Goal: Find specific page/section: Find specific page/section

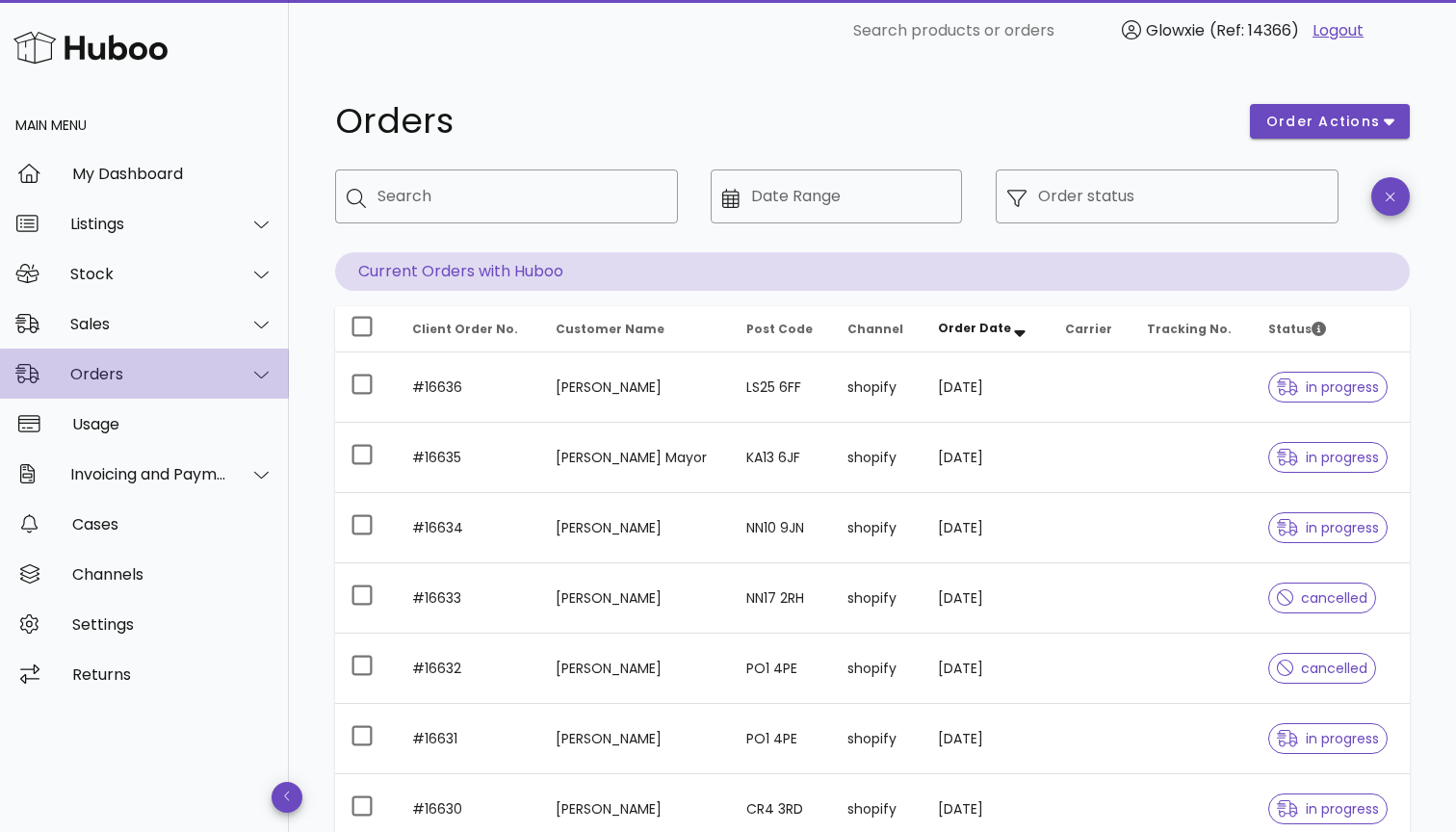
click at [164, 382] on div "Orders" at bounding box center [149, 374] width 157 height 18
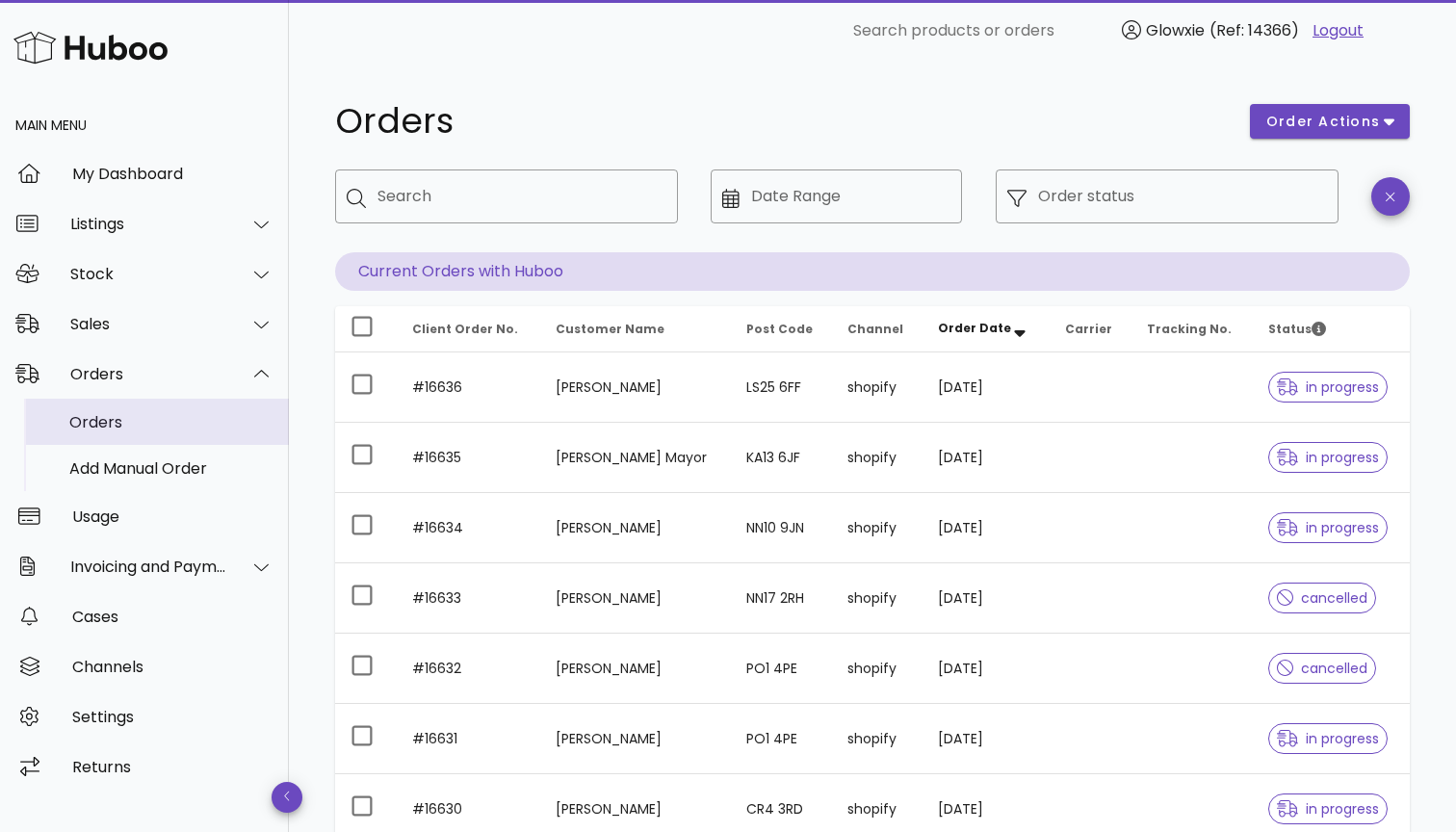
click at [126, 430] on div "Orders" at bounding box center [171, 422] width 204 height 18
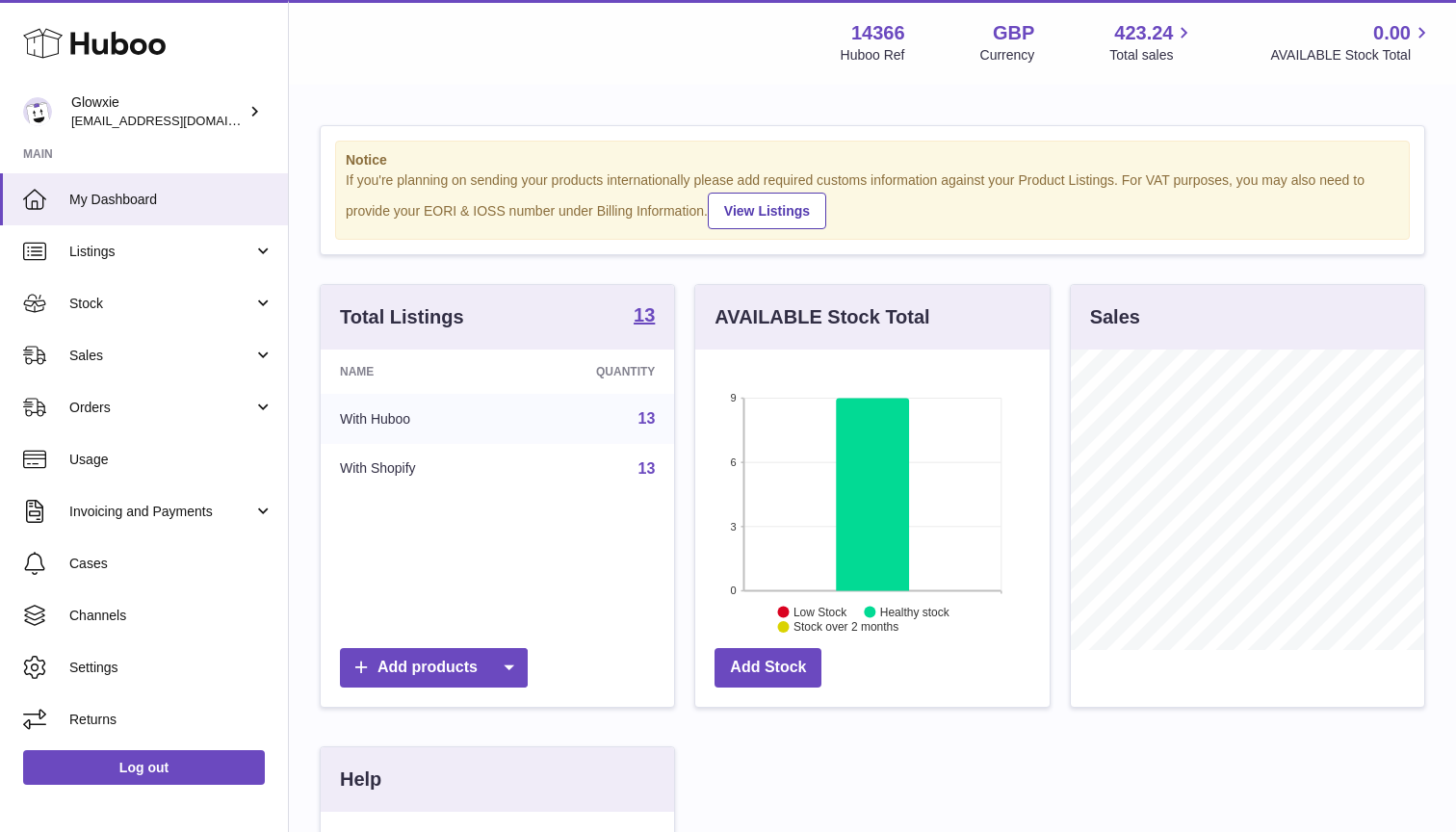
scroll to position [301, 355]
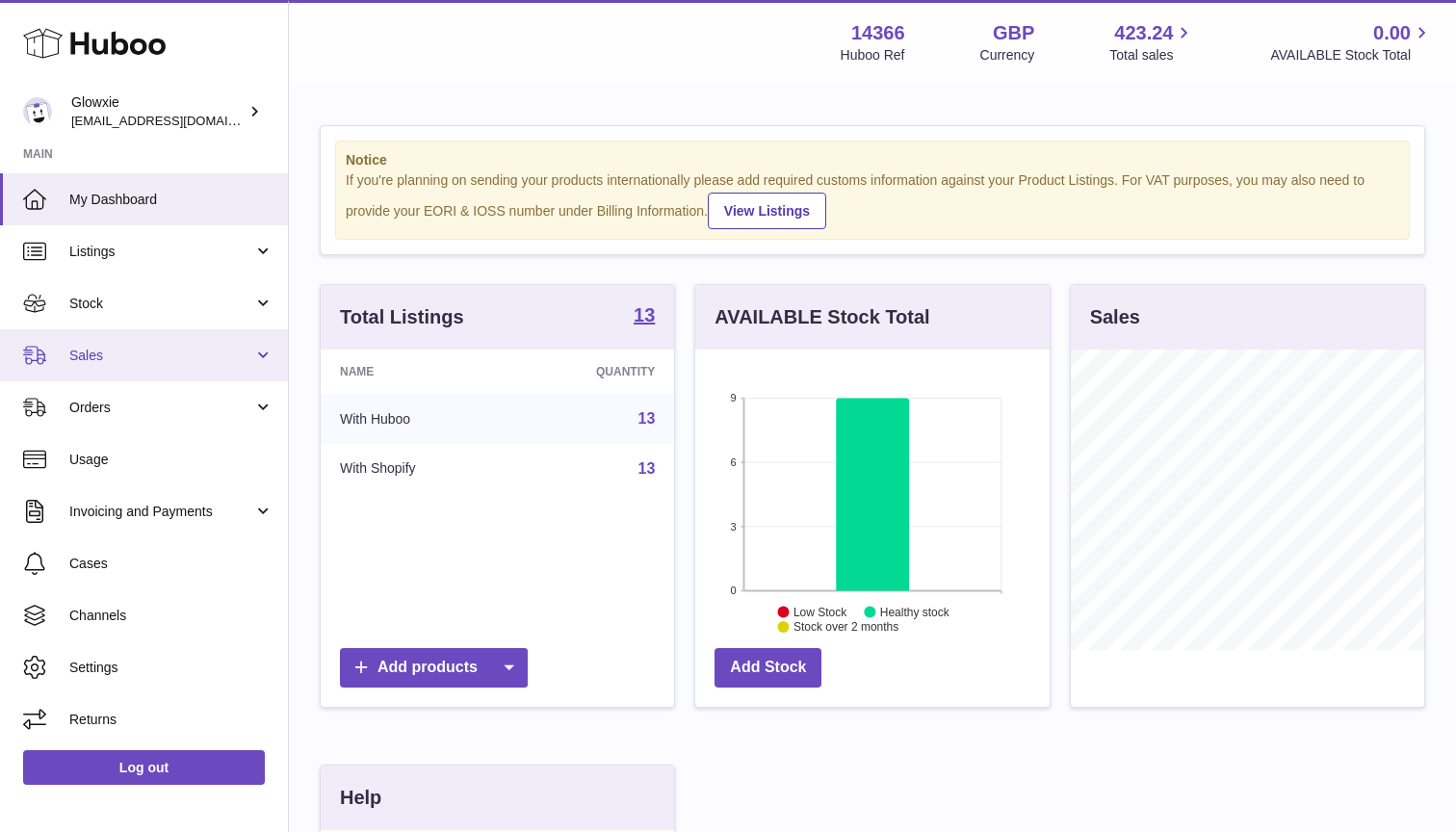
click at [110, 359] on span "Sales" at bounding box center [161, 356] width 184 height 18
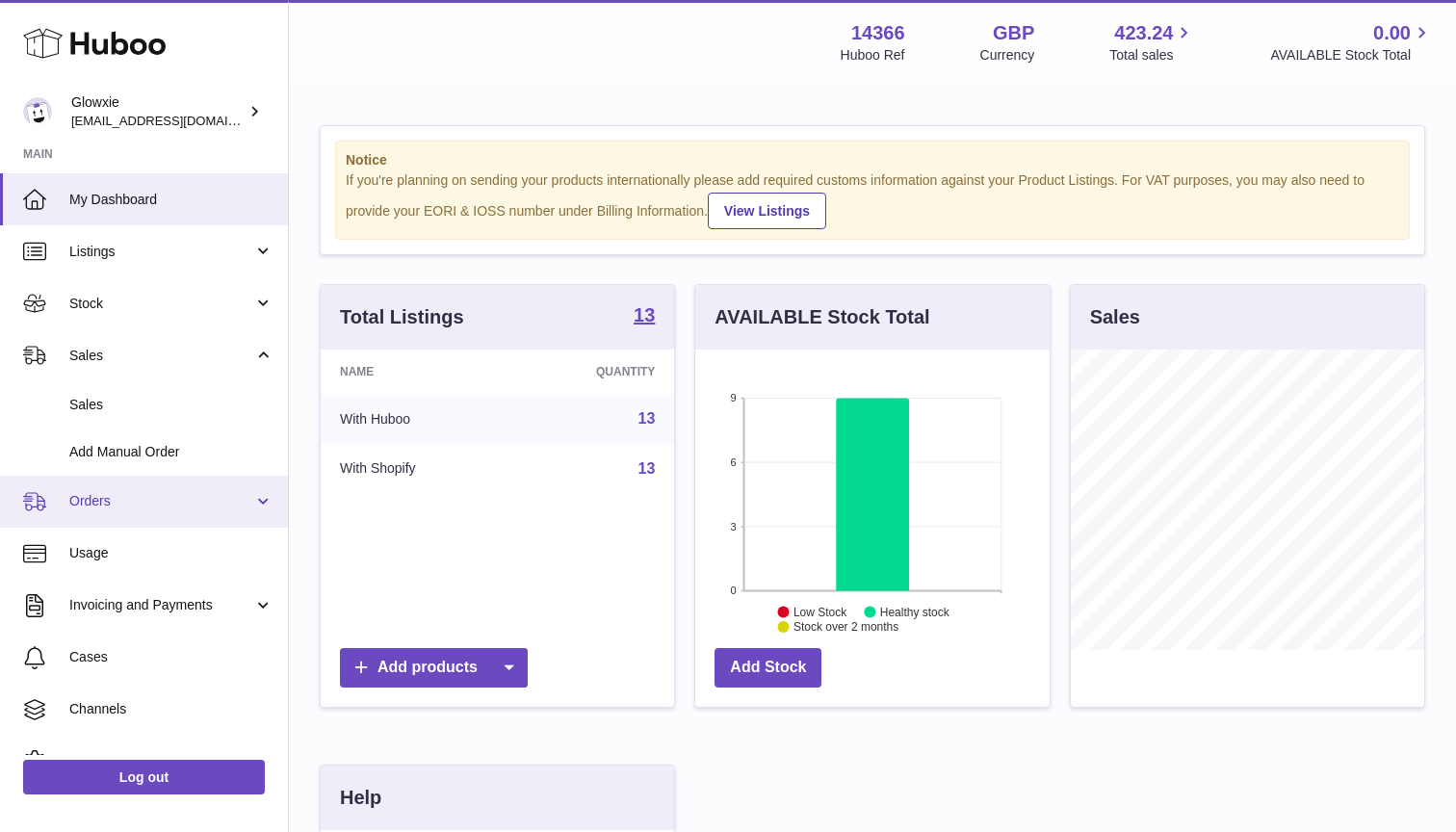
click at [78, 493] on span "Orders" at bounding box center [161, 501] width 184 height 18
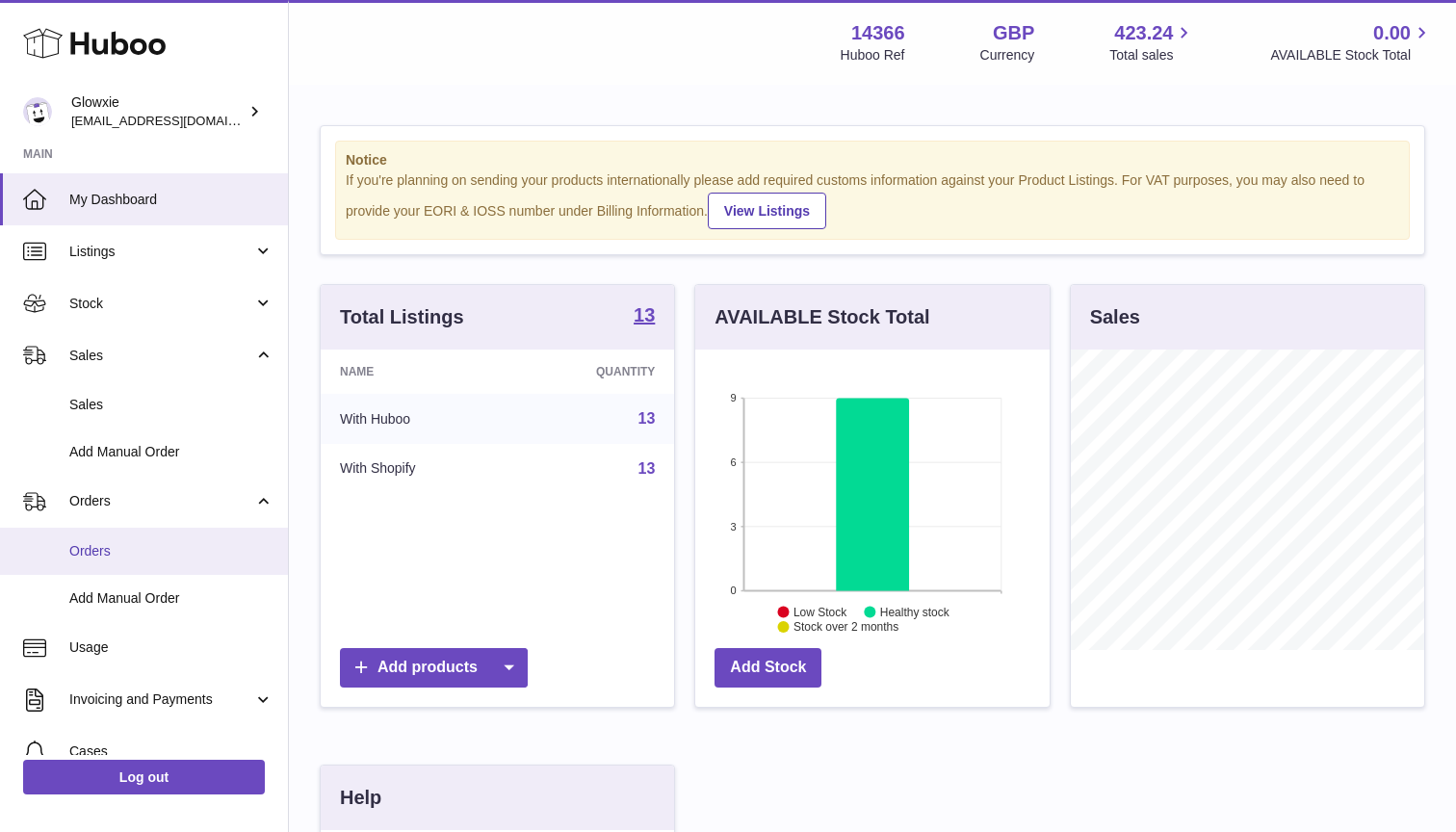
click at [88, 554] on span "Orders" at bounding box center [171, 551] width 204 height 18
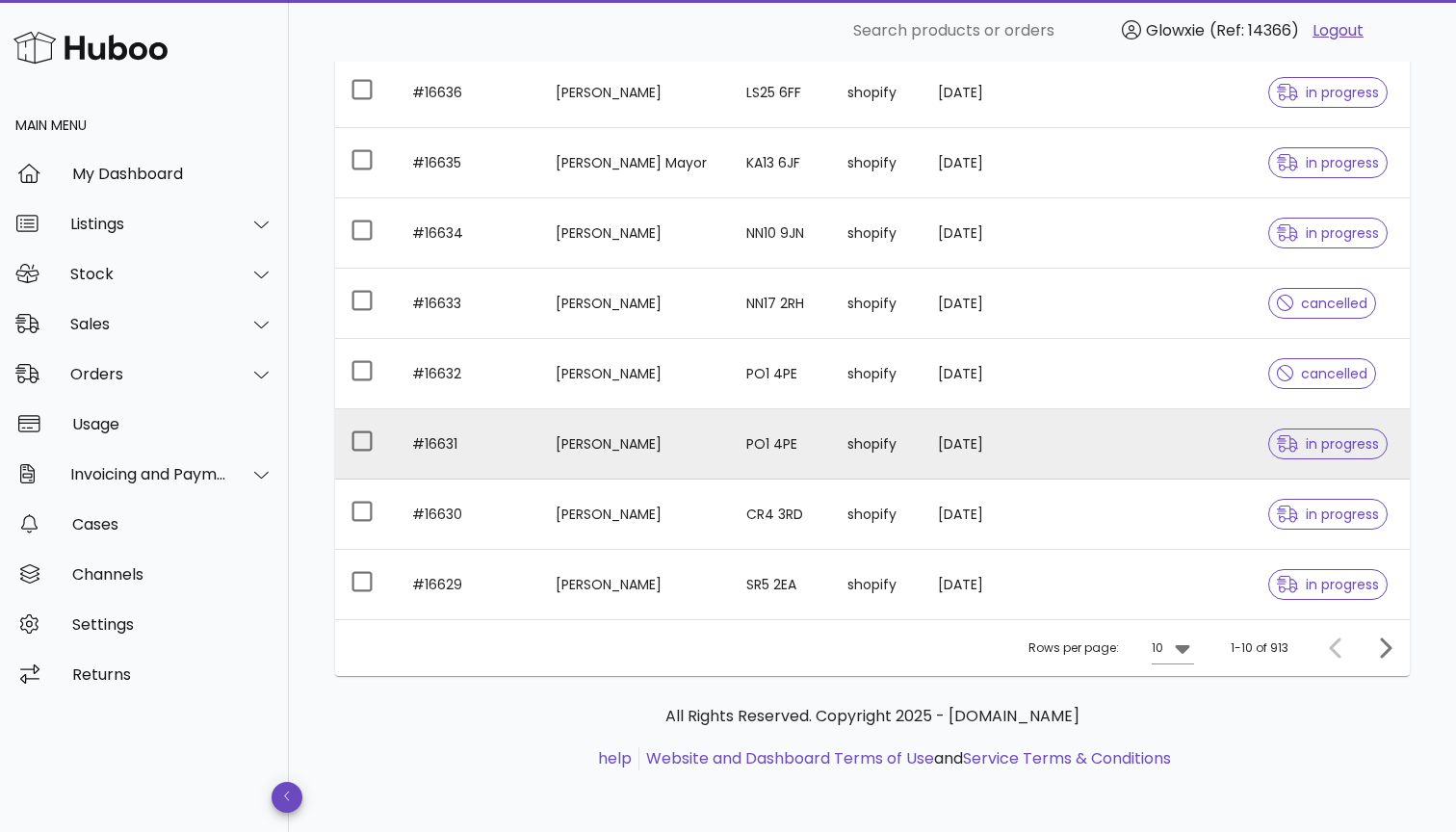
scroll to position [436, 0]
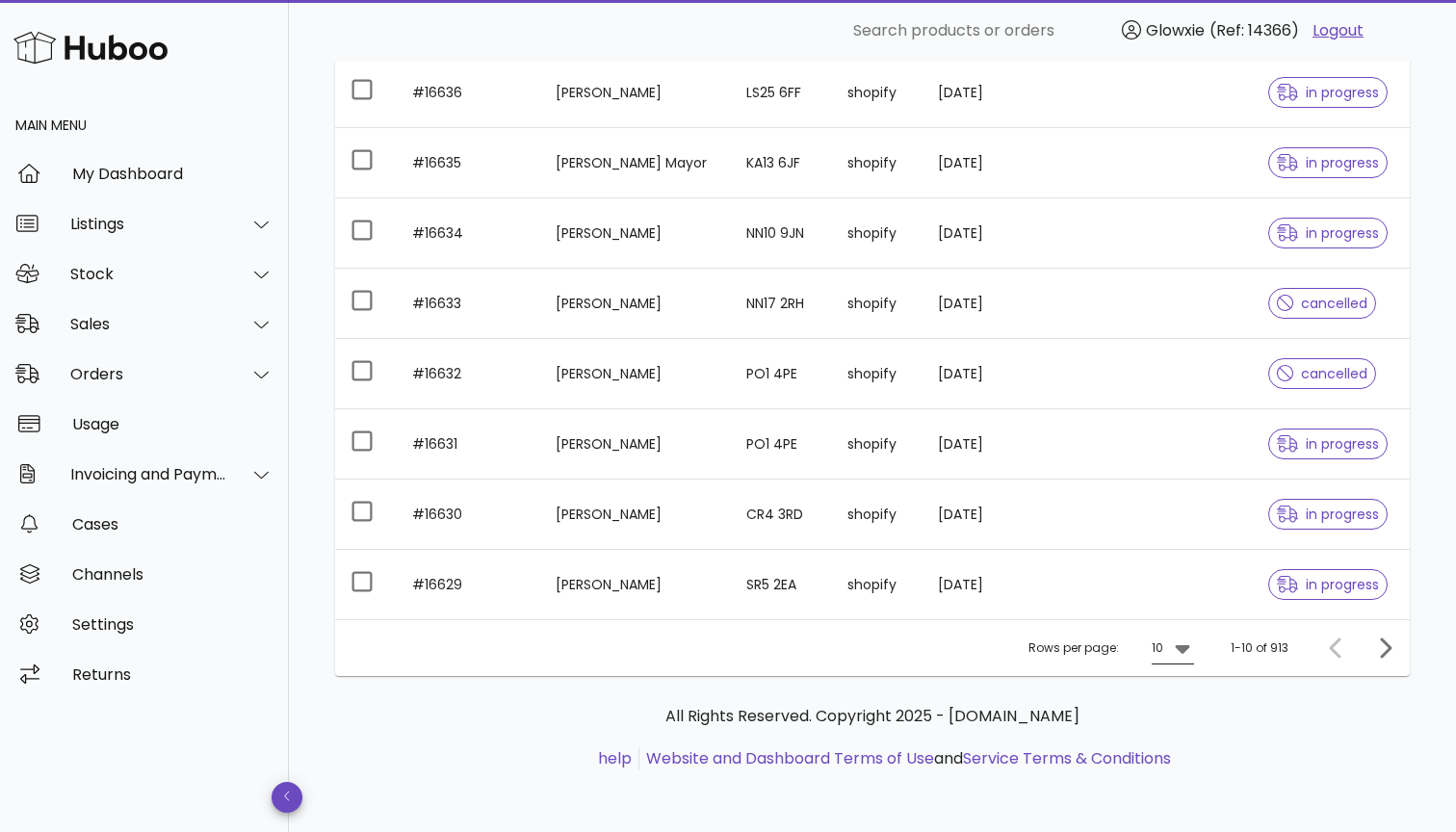
click at [1186, 656] on icon at bounding box center [1183, 648] width 23 height 23
click at [1180, 772] on div "50" at bounding box center [1179, 756] width 19 height 42
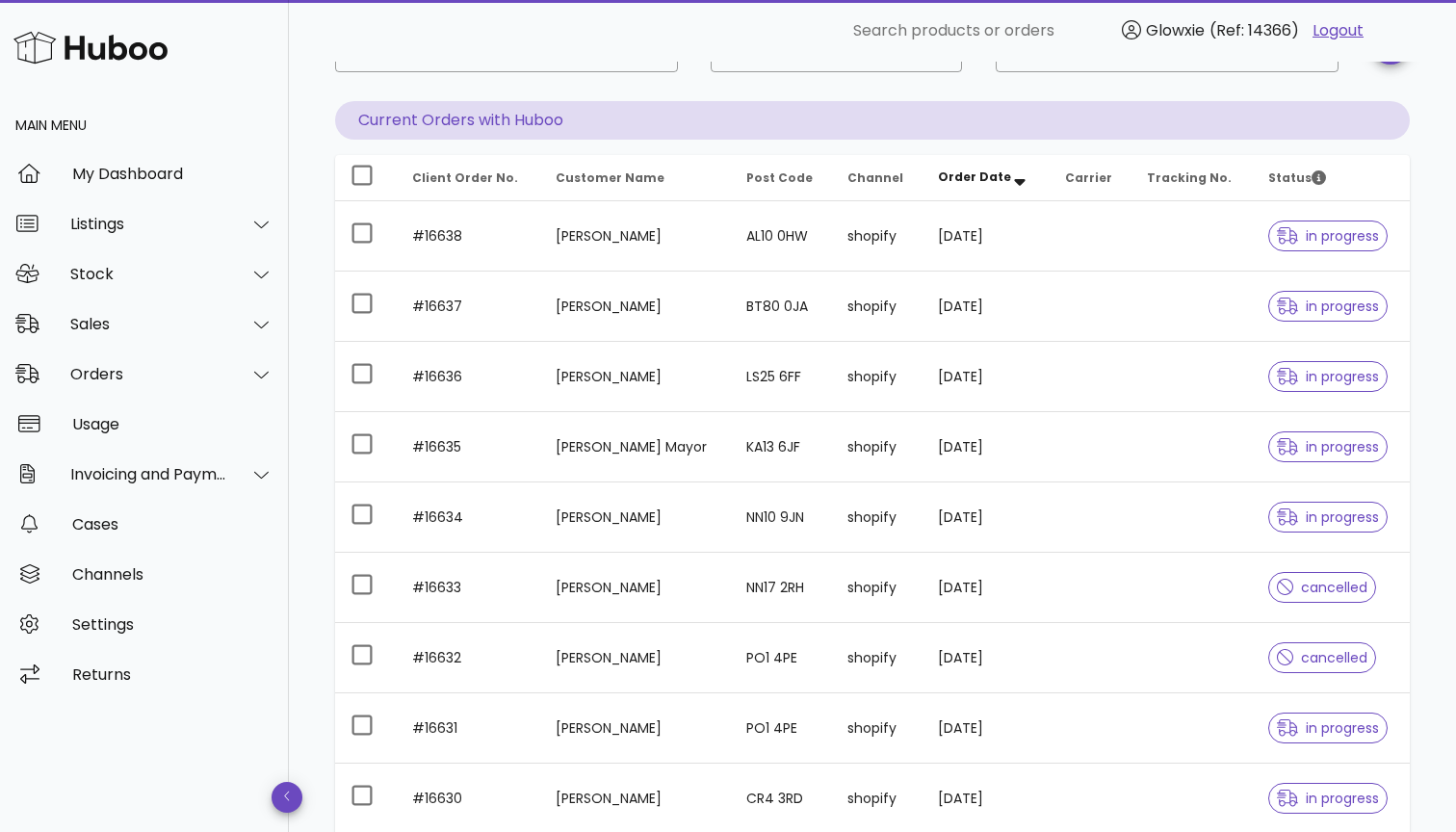
scroll to position [3248, 0]
